Goal: Information Seeking & Learning: Find specific fact

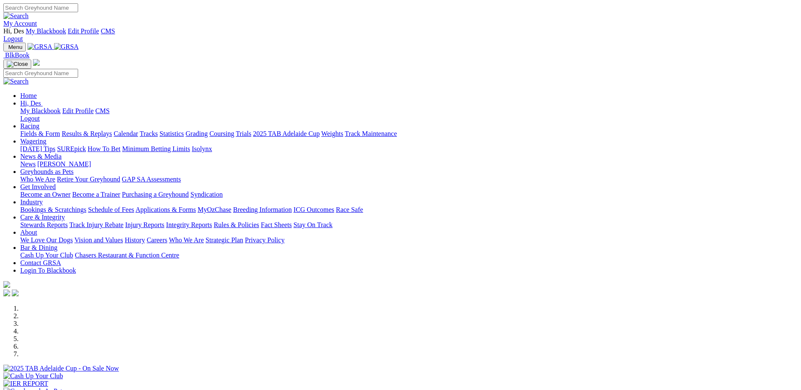
click at [49, 305] on div "Previous Next" at bounding box center [400, 366] width 794 height 122
click at [39, 122] on link "Racing" at bounding box center [29, 125] width 19 height 7
click at [112, 130] on link "Results & Replays" at bounding box center [87, 133] width 50 height 7
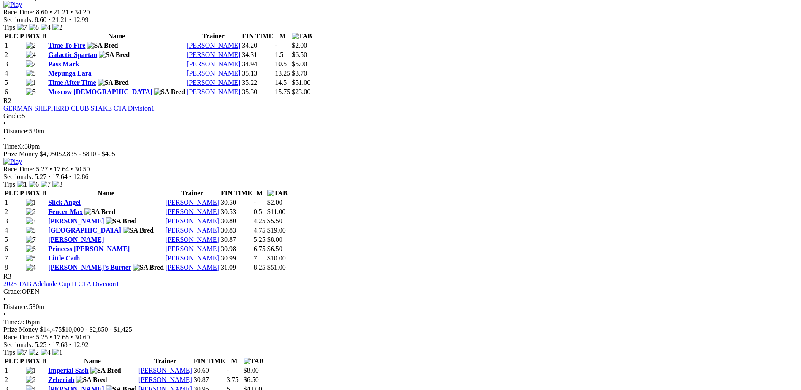
scroll to position [422, 0]
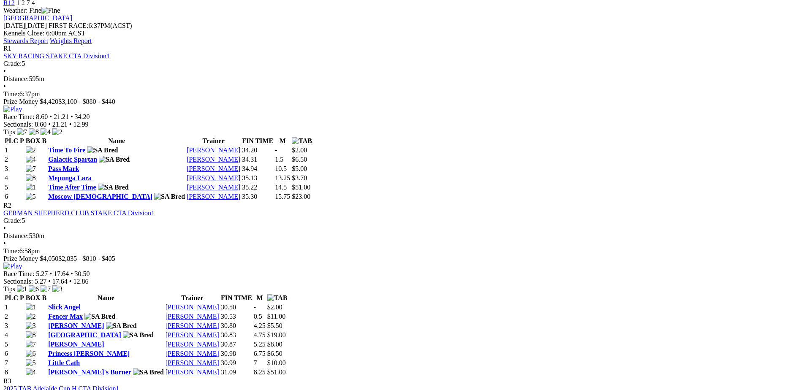
click at [119, 385] on link "2025 TAB Adelaide Cup H CTA Division1" at bounding box center [61, 388] width 116 height 7
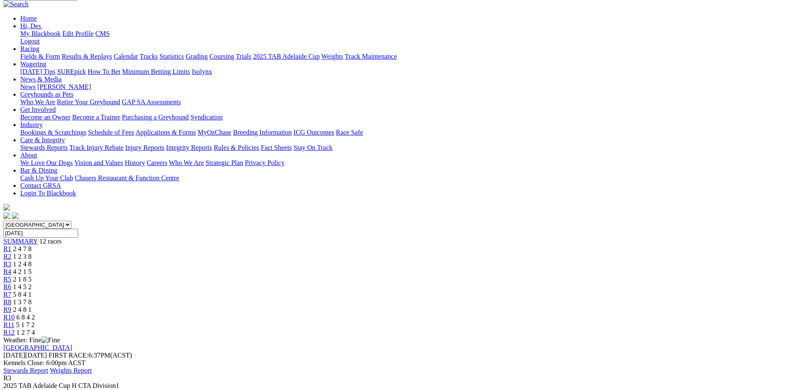
scroll to position [42, 0]
